Goal: Check status: Check status

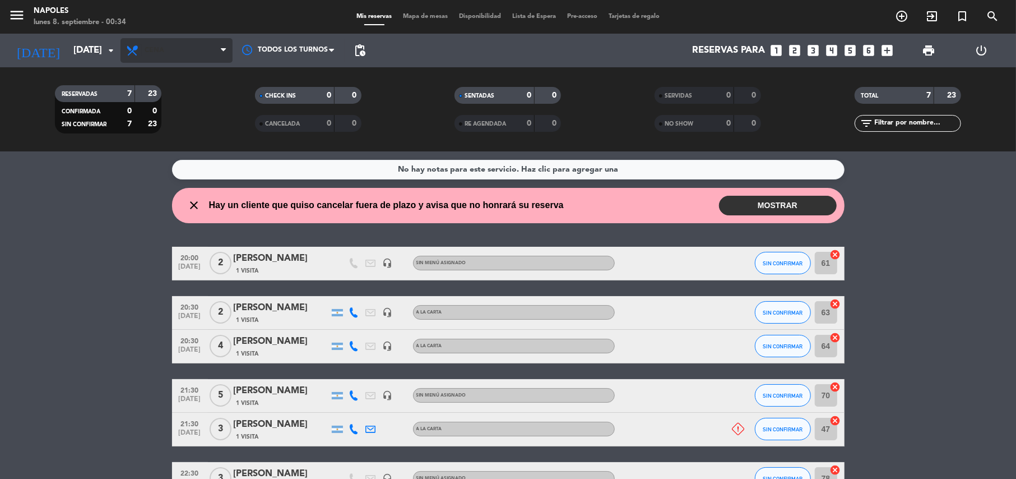
scroll to position [106, 0]
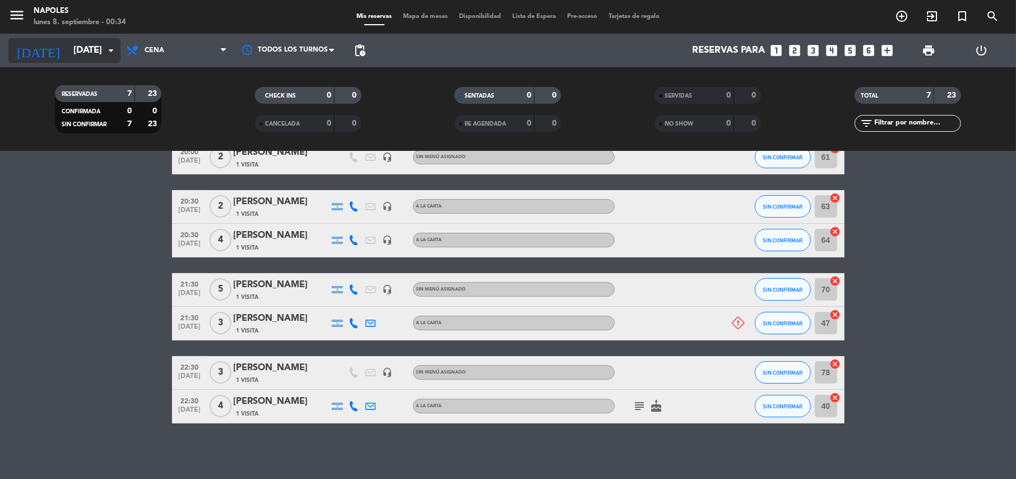
click at [110, 56] on icon "arrow_drop_down" at bounding box center [110, 50] width 13 height 13
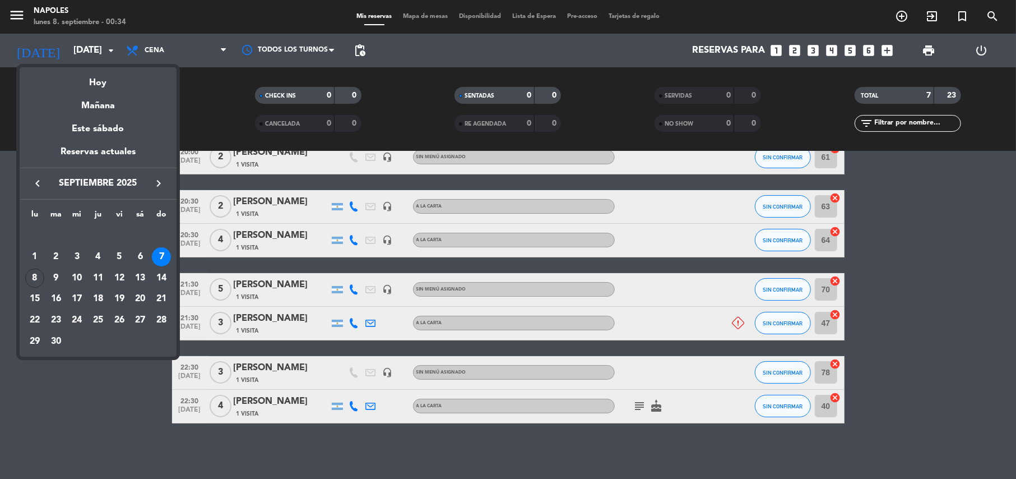
click at [152, 46] on div at bounding box center [508, 239] width 1016 height 479
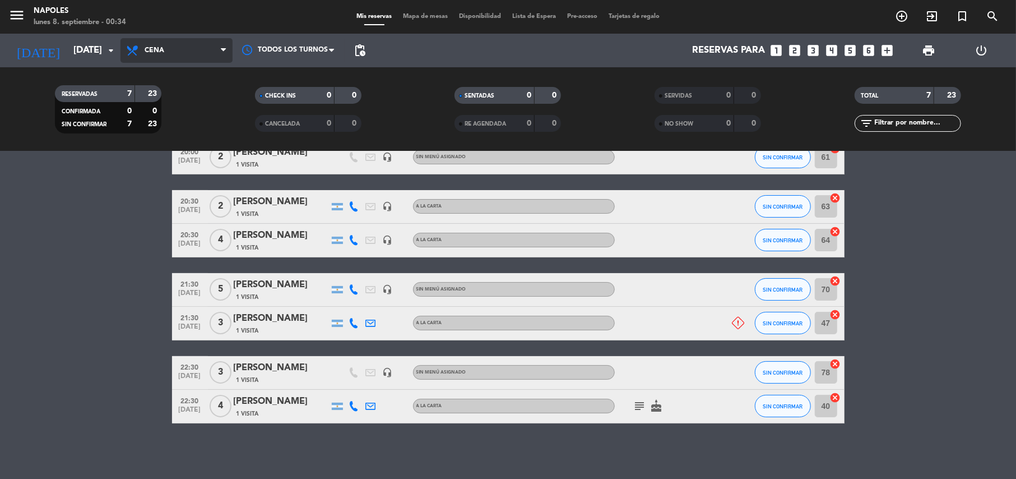
click at [154, 49] on span "Cena" at bounding box center [155, 51] width 20 height 8
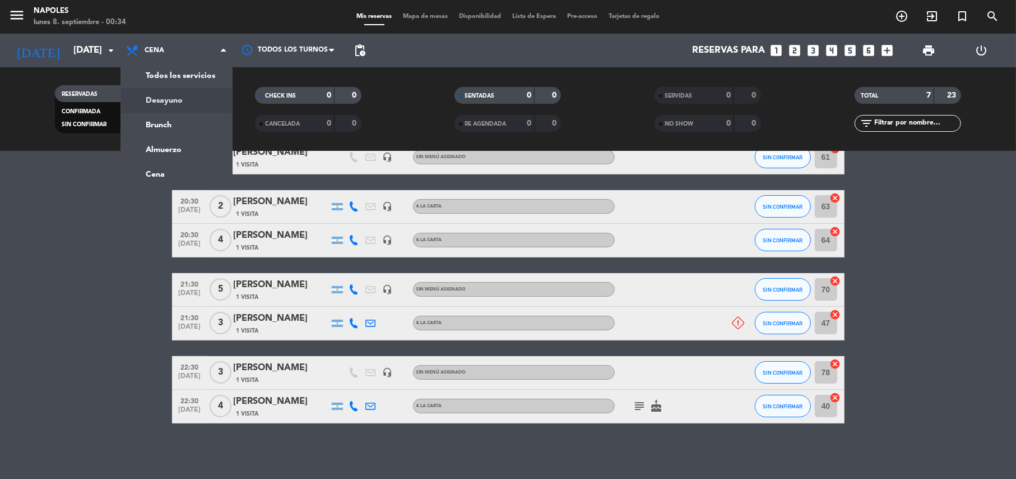
click at [169, 99] on div "menu Napoles [DATE] 8. septiembre - 00:34 Mis reservas Mapa de mesas Disponibil…" at bounding box center [508, 75] width 1016 height 151
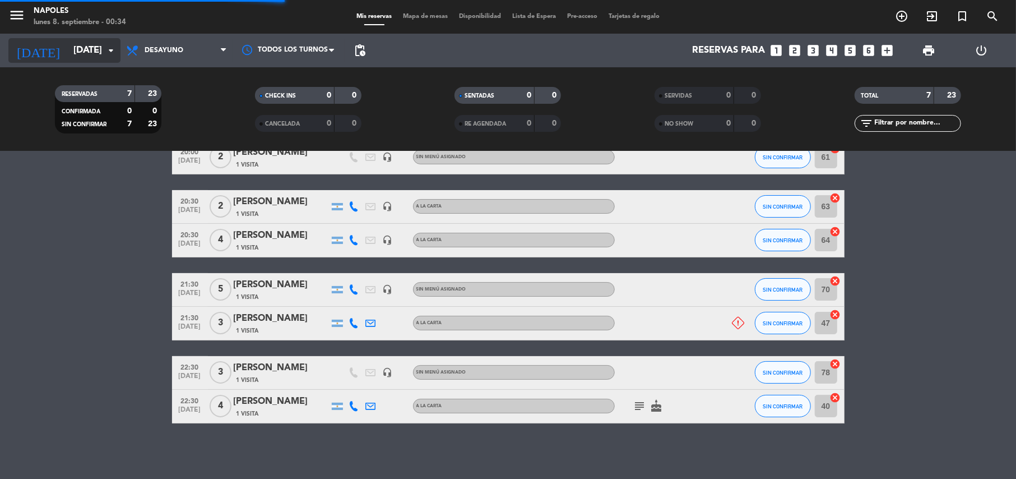
click at [101, 49] on input "[DATE]" at bounding box center [128, 51] width 121 height 22
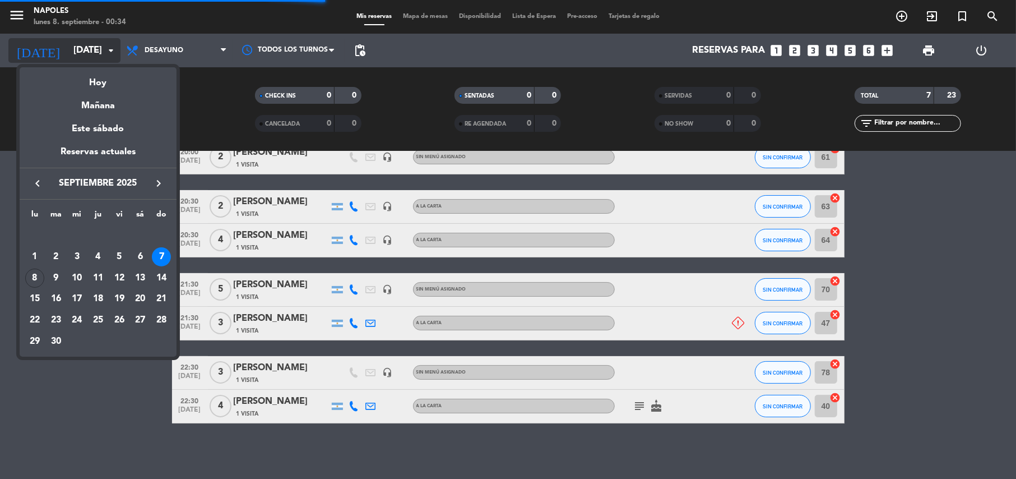
click at [200, 38] on div at bounding box center [508, 239] width 1016 height 479
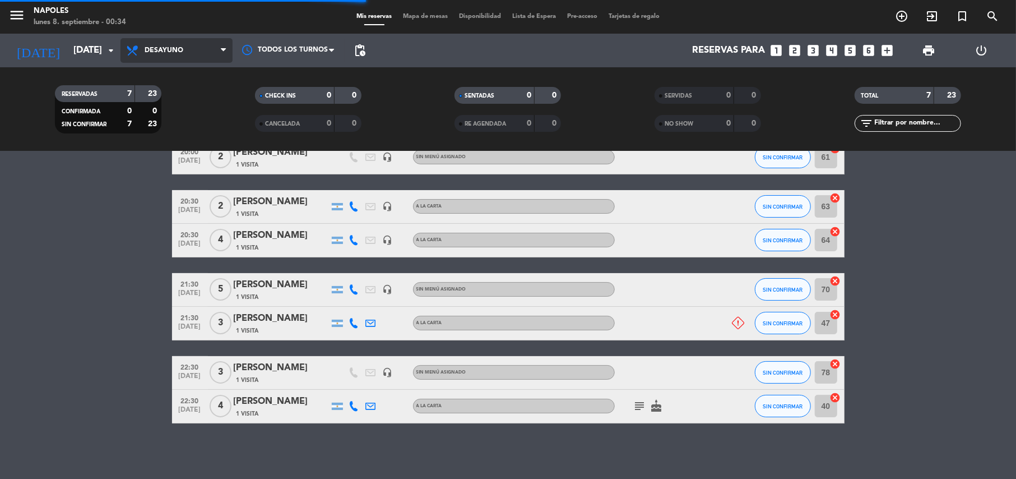
click at [193, 46] on span "Desayuno" at bounding box center [177, 50] width 112 height 25
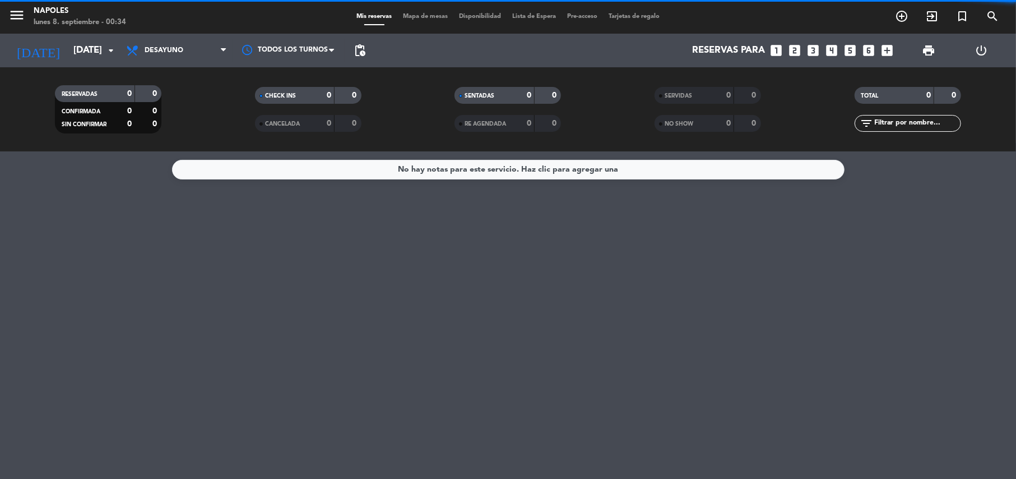
scroll to position [0, 0]
click at [175, 146] on div "RESERVADAS 0 0 CONFIRMADA 0 0 SIN CONFIRMAR 0 0 CHECK INS 0 0 CANCELADA 0 0 SEN…" at bounding box center [508, 109] width 1016 height 84
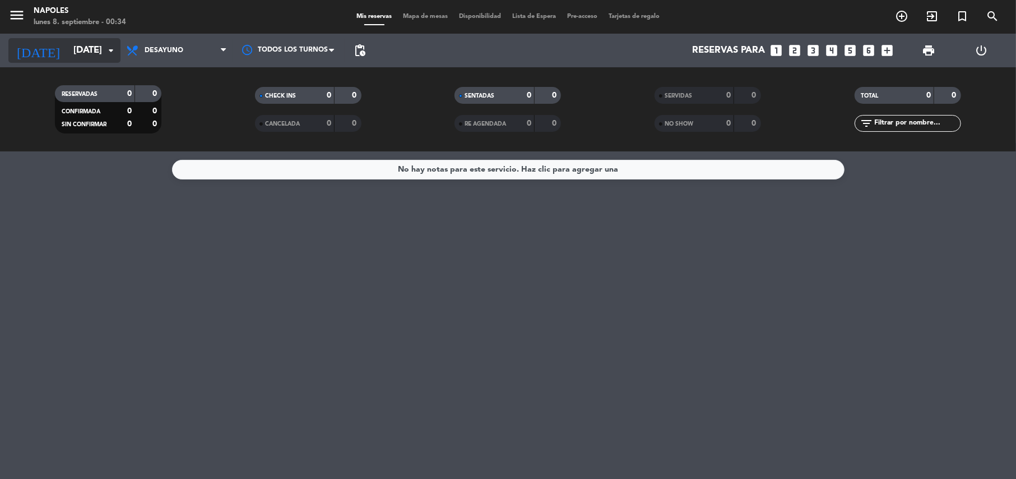
click at [113, 54] on icon "arrow_drop_down" at bounding box center [110, 50] width 13 height 13
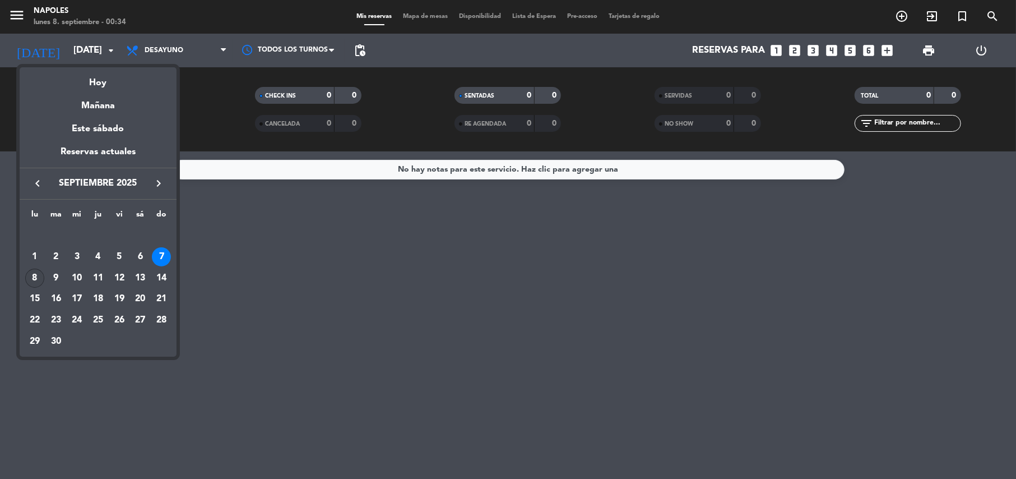
click at [39, 281] on div "8" at bounding box center [34, 278] width 19 height 19
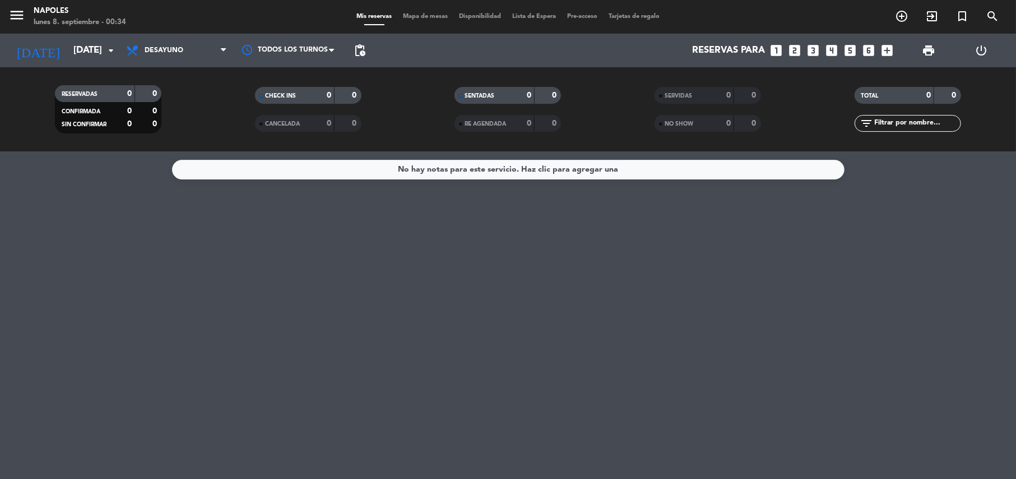
type input "[DATE]"
click at [187, 57] on span "Desayuno" at bounding box center [177, 50] width 112 height 25
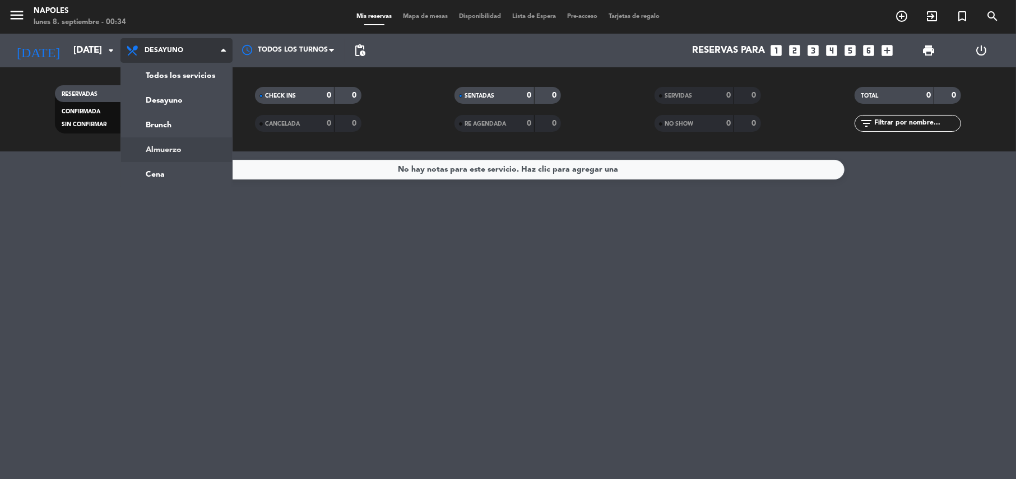
click at [178, 144] on div "menu Napoles [DATE] 8. septiembre - 00:34 Mis reservas Mapa de mesas Disponibil…" at bounding box center [508, 75] width 1016 height 151
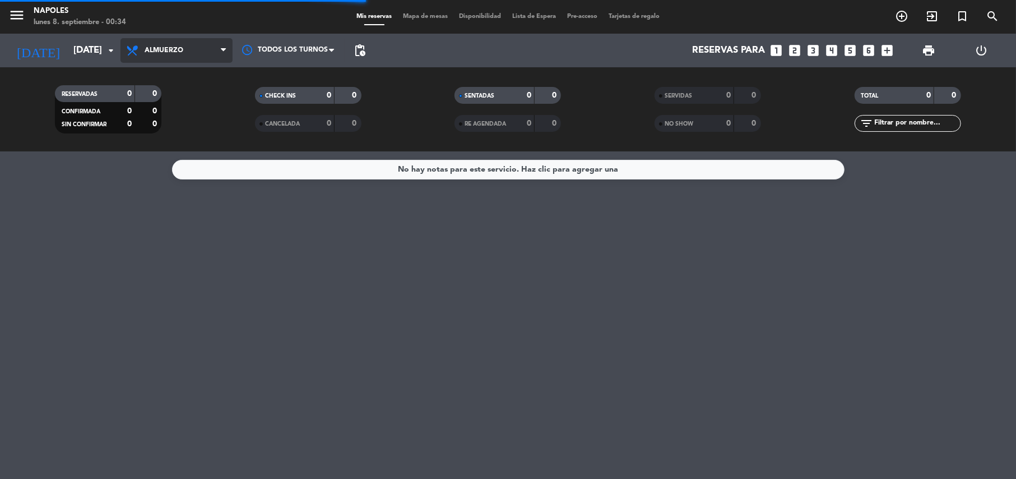
click at [178, 49] on span "Almuerzo" at bounding box center [164, 51] width 39 height 8
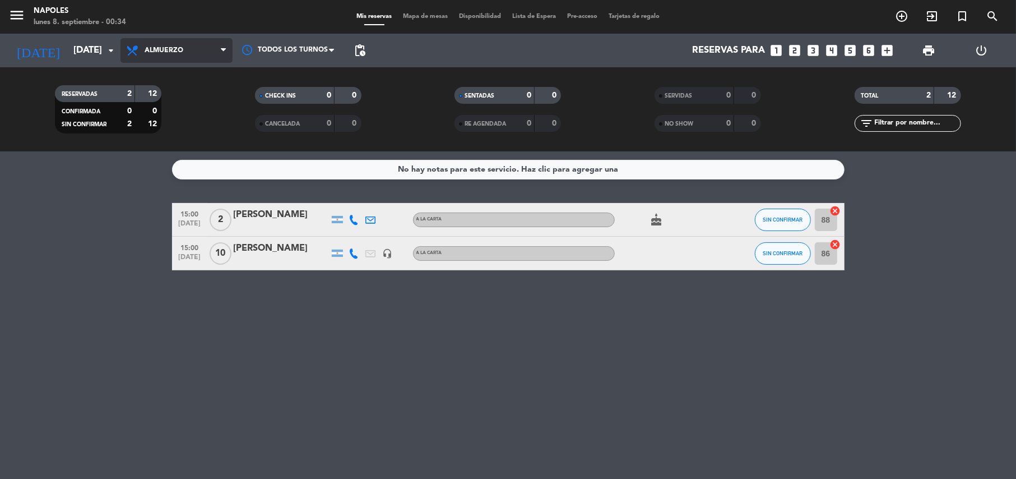
click at [202, 50] on span "Almuerzo" at bounding box center [177, 50] width 112 height 25
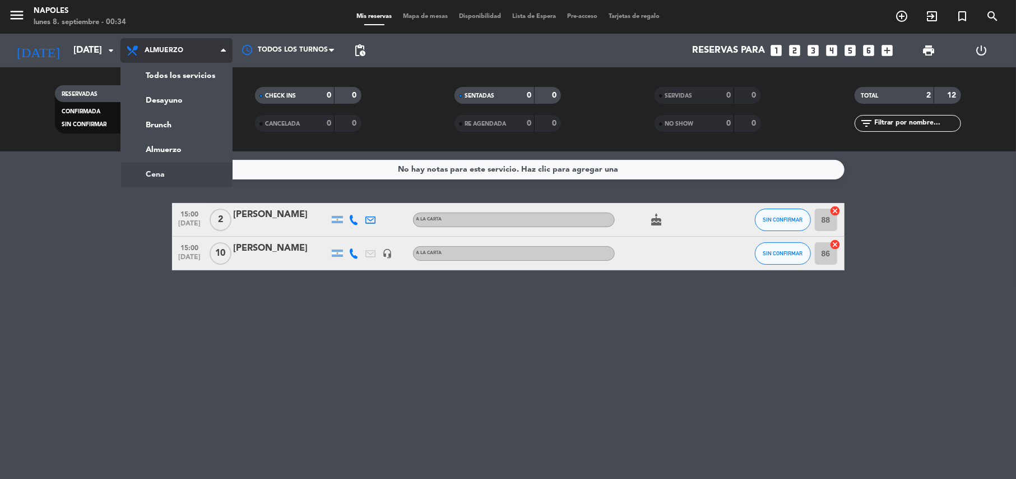
click at [155, 173] on ng-component "menu Napoles [DATE] 8. septiembre - 00:34 Mis reservas Mapa de mesas Disponibil…" at bounding box center [508, 239] width 1016 height 479
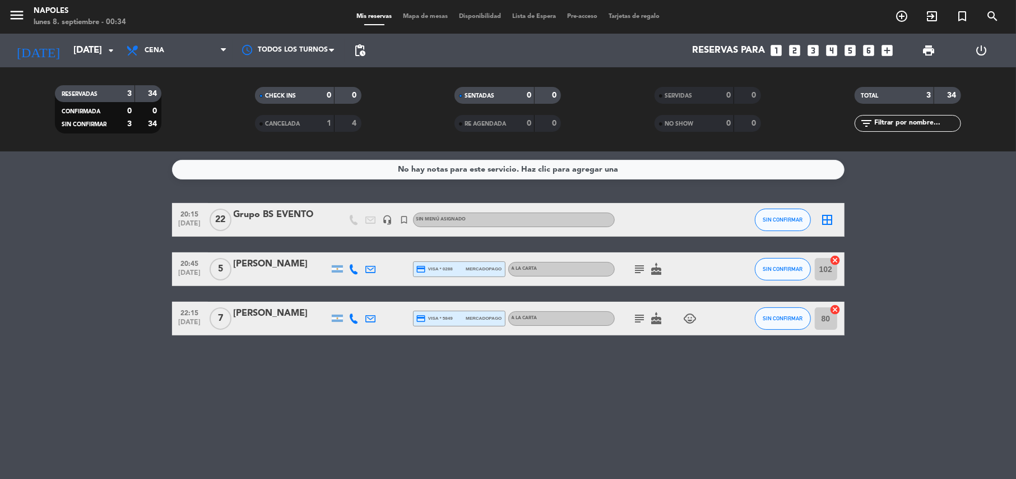
drag, startPoint x: 246, startPoint y: 230, endPoint x: 202, endPoint y: 265, distance: 55.8
click at [203, 265] on bookings-row "20:15 [DATE] Grupo BS EVENTO headset_mic turned_in_not Sin menú asignado SIN CO…" at bounding box center [508, 269] width 1016 height 132
click at [64, 252] on bookings-row "20:15 [DATE] Grupo BS EVENTO headset_mic turned_in_not Sin menú asignado SIN CO…" at bounding box center [508, 269] width 1016 height 132
